Goal: Participate in discussion: Engage in conversation with other users on a specific topic

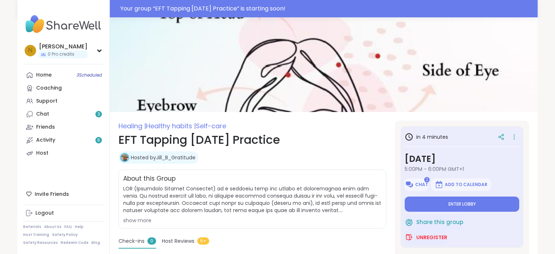
scroll to position [114, 0]
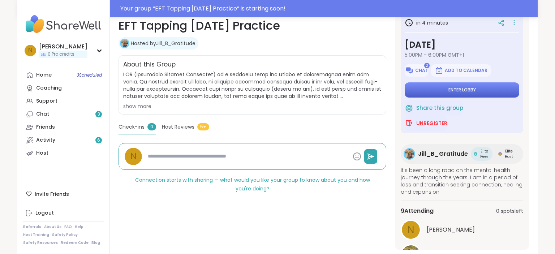
click at [483, 91] on button "Enter lobby" at bounding box center [461, 89] width 114 height 15
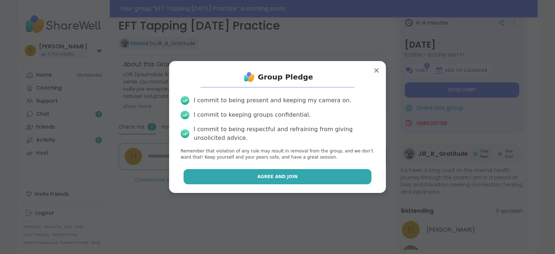
click at [313, 174] on button "Agree and Join" at bounding box center [277, 176] width 188 height 15
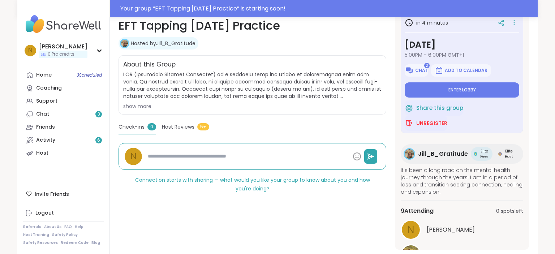
type textarea "*"
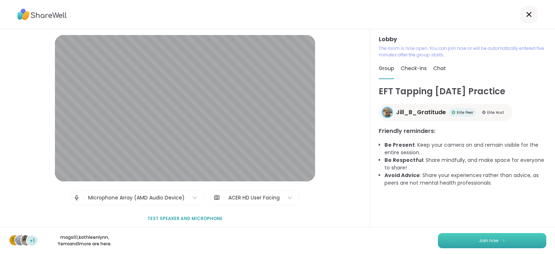
click at [487, 240] on span "Join now" at bounding box center [489, 240] width 20 height 7
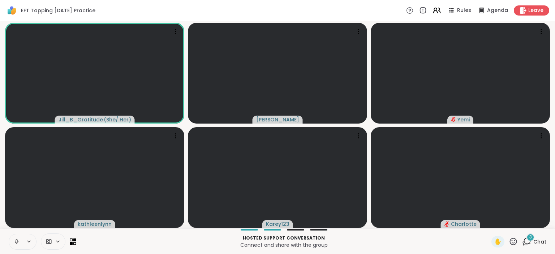
click at [536, 244] on span "Chat" at bounding box center [539, 241] width 13 height 7
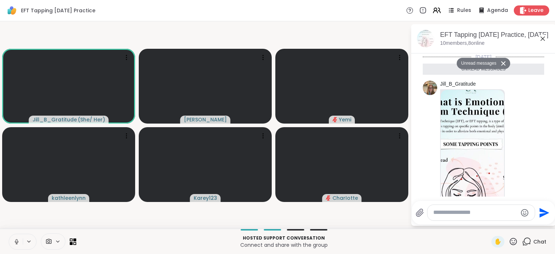
scroll to position [303, 0]
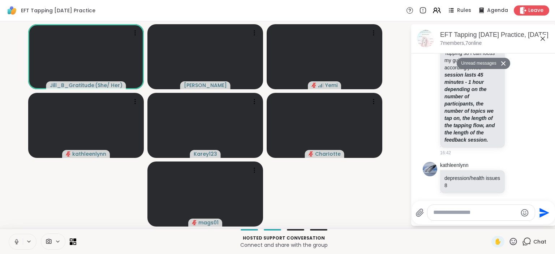
click at [17, 242] on icon at bounding box center [16, 241] width 7 height 7
click at [446, 214] on textarea "Type your message" at bounding box center [475, 213] width 84 height 8
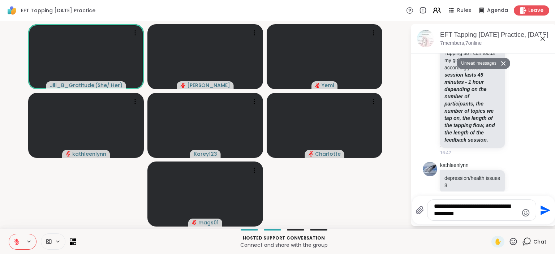
type textarea "**********"
click at [544, 212] on icon "Send" at bounding box center [545, 210] width 10 height 10
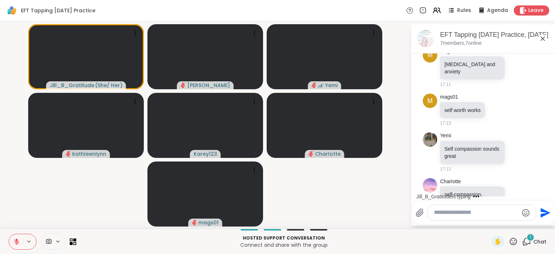
scroll to position [840, 0]
